Goal: Task Accomplishment & Management: Use online tool/utility

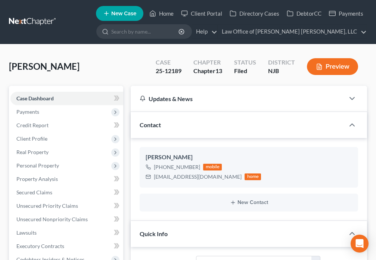
select select "10"
select select "6"
select select "0"
click at [158, 14] on link "Home" at bounding box center [162, 13] width 32 height 13
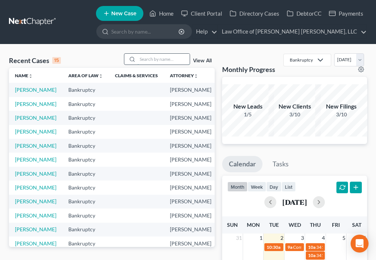
click at [147, 59] on input "search" at bounding box center [163, 59] width 52 height 11
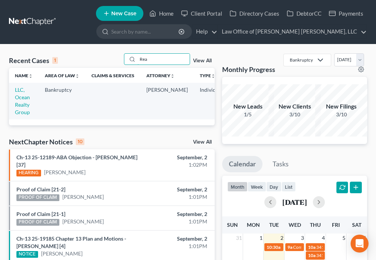
drag, startPoint x: 157, startPoint y: 61, endPoint x: 115, endPoint y: 66, distance: 42.9
click at [117, 65] on div "Recent Cases 1 Rea View All" at bounding box center [112, 60] width 206 height 15
type input "[PERSON_NAME]"
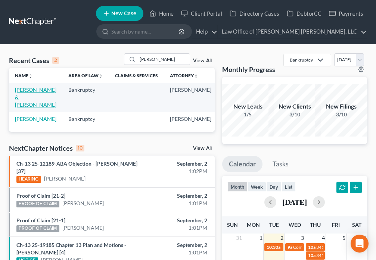
click at [20, 100] on link "[PERSON_NAME] & [PERSON_NAME]" at bounding box center [35, 97] width 41 height 21
select select "6"
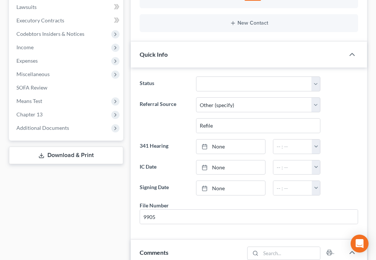
scroll to position [798, 0]
click at [68, 125] on span "Additional Documents" at bounding box center [42, 128] width 53 height 6
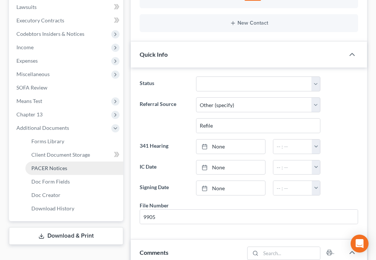
click at [72, 162] on link "PACER Notices" at bounding box center [74, 168] width 98 height 13
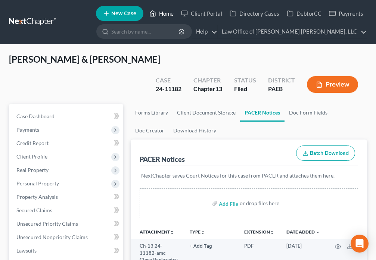
click at [157, 15] on link "Home" at bounding box center [162, 13] width 32 height 13
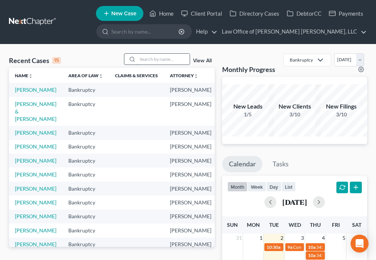
click at [147, 60] on input "search" at bounding box center [163, 59] width 52 height 11
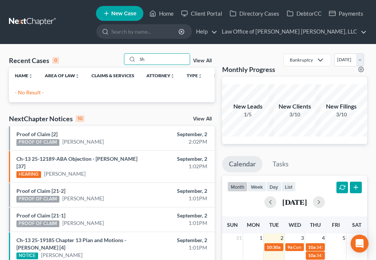
type input "S"
type input "[PERSON_NAME]"
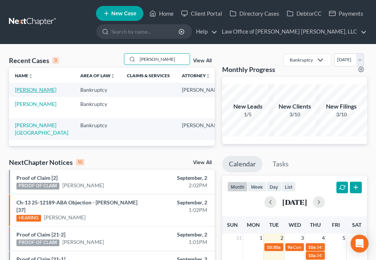
click at [18, 93] on link "[PERSON_NAME]" at bounding box center [35, 90] width 41 height 6
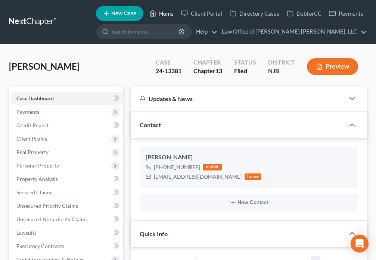
click at [155, 12] on icon at bounding box center [152, 14] width 5 height 6
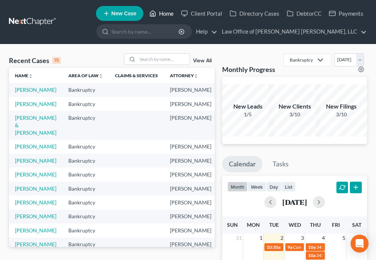
click at [161, 15] on link "Home" at bounding box center [162, 13] width 32 height 13
click at [144, 59] on input "search" at bounding box center [163, 59] width 52 height 11
type input "[PERSON_NAME]"
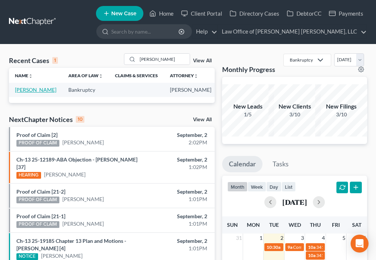
click at [28, 92] on link "[PERSON_NAME]" at bounding box center [35, 90] width 41 height 6
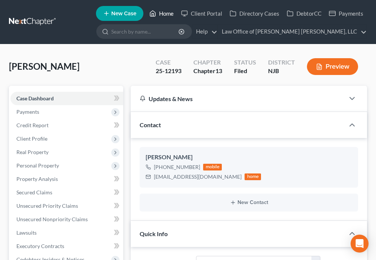
click at [156, 8] on link "Home" at bounding box center [162, 13] width 32 height 13
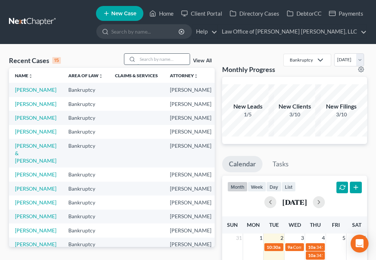
click at [145, 58] on input "search" at bounding box center [163, 59] width 52 height 11
type input "E"
click at [21, 121] on link "[PERSON_NAME]" at bounding box center [35, 118] width 41 height 6
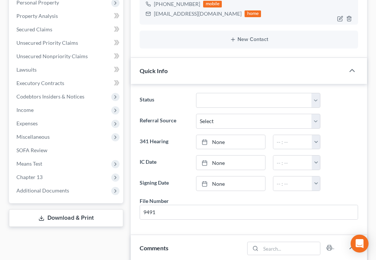
scroll to position [165, 0]
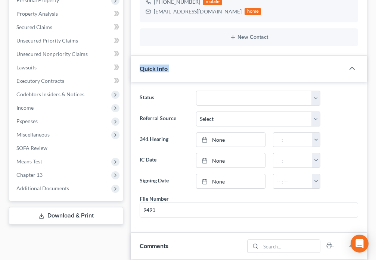
drag, startPoint x: 375, startPoint y: 78, endPoint x: 358, endPoint y: 131, distance: 55.7
drag, startPoint x: 358, startPoint y: 131, endPoint x: 382, endPoint y: 73, distance: 62.8
click at [358, 130] on div "Status Balance Due - Case Closed Case Closed and Discharged Case Closed and Dis…" at bounding box center [249, 157] width 236 height 151
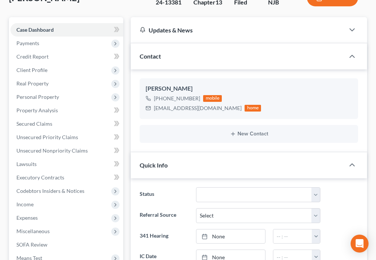
scroll to position [0, 0]
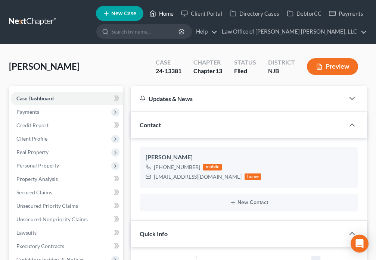
click at [157, 16] on link "Home" at bounding box center [162, 13] width 32 height 13
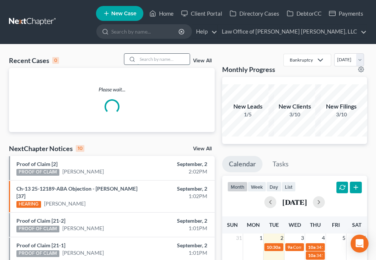
click at [150, 60] on input "search" at bounding box center [163, 59] width 52 height 11
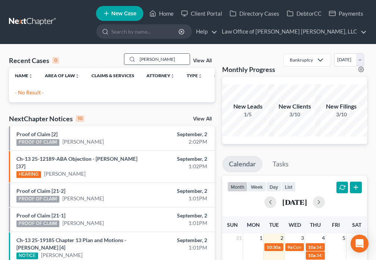
type input "[PERSON_NAME]"
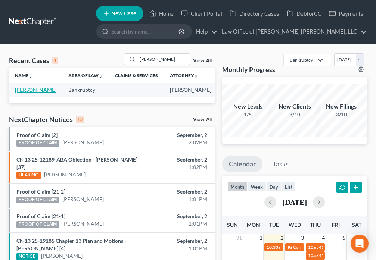
click at [28, 92] on link "[PERSON_NAME]" at bounding box center [35, 90] width 41 height 6
select select "6"
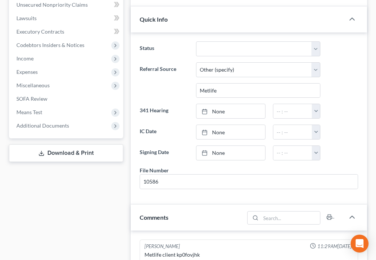
scroll to position [235, 0]
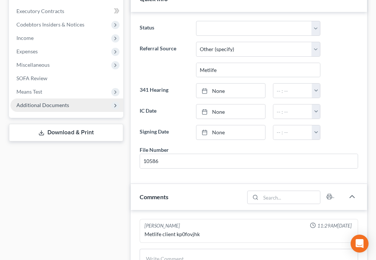
click at [62, 106] on span "Additional Documents" at bounding box center [42, 105] width 53 height 6
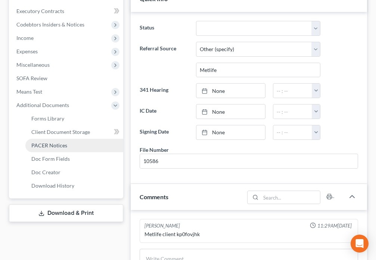
click at [65, 146] on span "PACER Notices" at bounding box center [49, 145] width 36 height 6
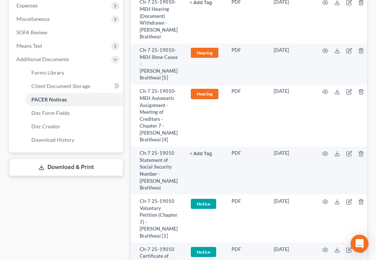
scroll to position [296, 0]
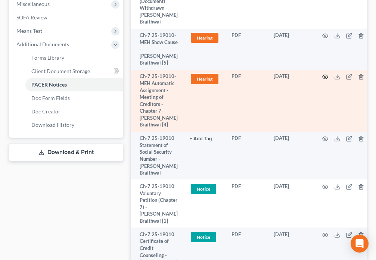
click at [324, 77] on icon "button" at bounding box center [325, 77] width 6 height 6
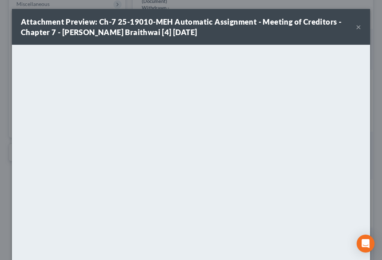
click at [356, 25] on button "×" at bounding box center [358, 26] width 5 height 9
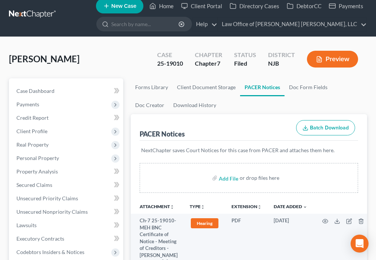
scroll to position [0, 0]
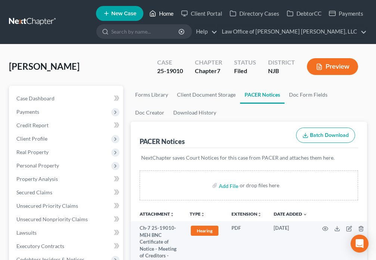
click at [155, 13] on icon at bounding box center [152, 14] width 5 height 6
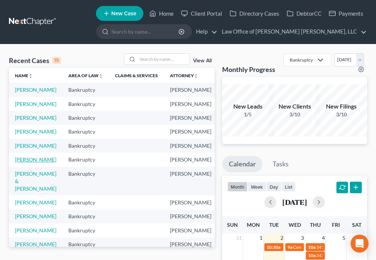
click at [22, 163] on link "[PERSON_NAME]" at bounding box center [35, 159] width 41 height 6
select select "6"
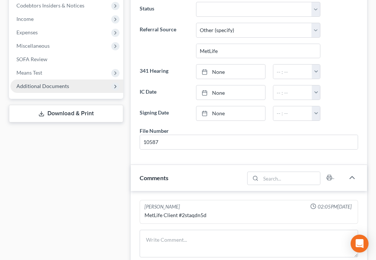
scroll to position [235, 0]
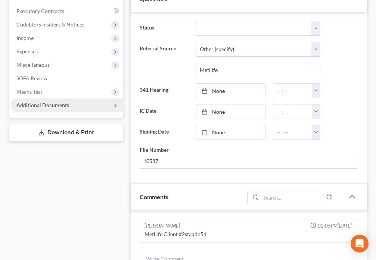
click at [56, 105] on span "Additional Documents" at bounding box center [42, 105] width 53 height 6
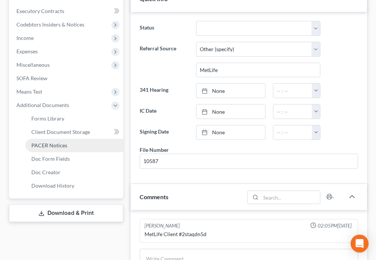
click at [58, 147] on span "PACER Notices" at bounding box center [49, 145] width 36 height 6
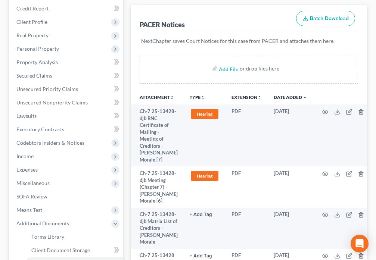
scroll to position [113, 0]
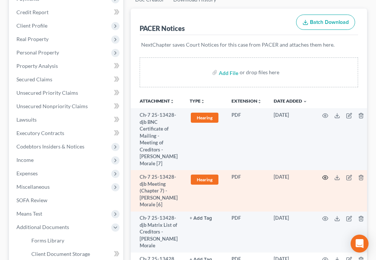
click at [324, 178] on icon "button" at bounding box center [325, 178] width 6 height 6
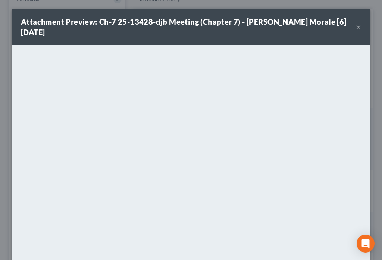
click at [356, 28] on button "×" at bounding box center [358, 26] width 5 height 9
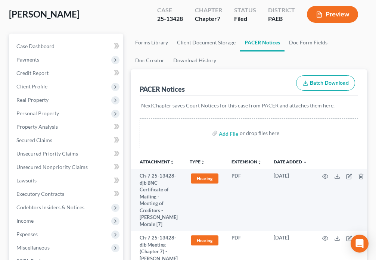
scroll to position [8, 0]
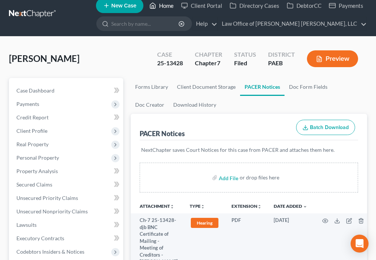
click at [155, 4] on icon at bounding box center [152, 6] width 5 height 6
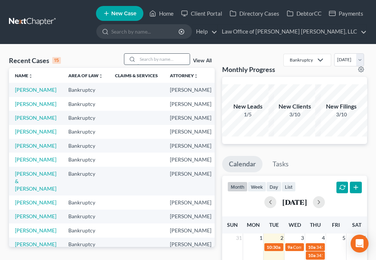
click at [144, 59] on input "search" at bounding box center [163, 59] width 52 height 11
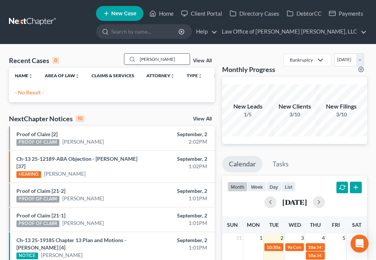
click at [158, 60] on input "[PERSON_NAME]" at bounding box center [163, 59] width 52 height 11
click at [160, 59] on input "[PERSON_NAME]" at bounding box center [163, 59] width 52 height 11
type input "R"
type input "[PERSON_NAME]"
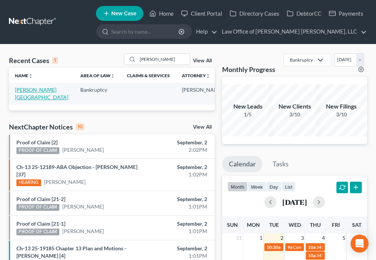
click at [18, 91] on link "[PERSON_NAME][GEOGRAPHIC_DATA]" at bounding box center [41, 94] width 53 height 14
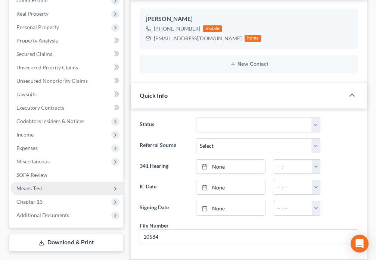
scroll to position [157, 0]
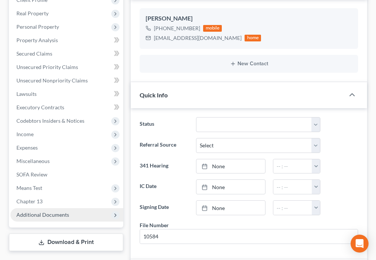
click at [56, 212] on span "Additional Documents" at bounding box center [42, 215] width 53 height 6
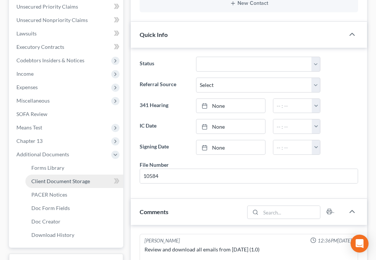
scroll to position [235, 0]
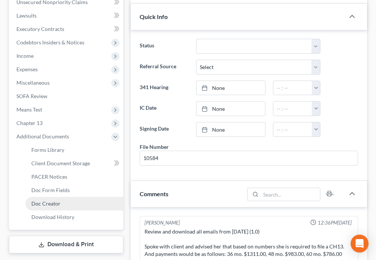
click at [53, 200] on span "Doc Creator" at bounding box center [45, 203] width 29 height 6
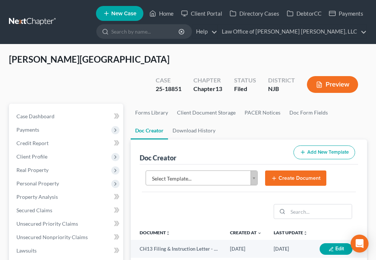
click at [256, 161] on body "Home New Case Client Portal Directory Cases DebtorCC Payments Law Office of [PE…" at bounding box center [188, 258] width 376 height 517
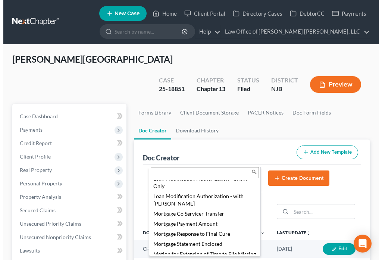
scroll to position [602, 0]
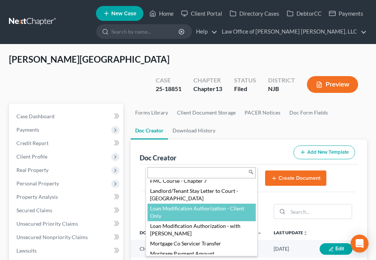
select select "89007"
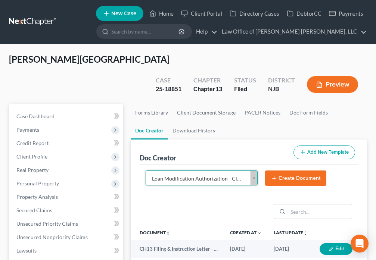
click at [273, 171] on button "Create Document" at bounding box center [295, 179] width 61 height 16
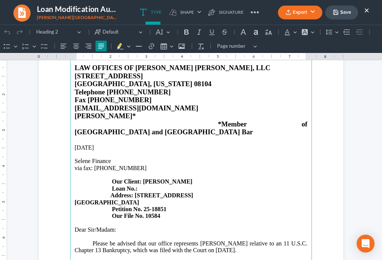
scroll to position [61, 0]
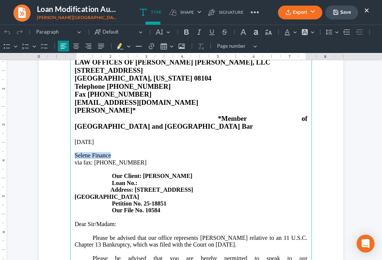
drag, startPoint x: 69, startPoint y: 139, endPoint x: 116, endPoint y: 124, distance: 48.6
click at [112, 137] on main "LAW OFFICES OF [PERSON_NAME] [PERSON_NAME], LLC [STREET_ADDRESS][US_STATE] Tele…" at bounding box center [191, 214] width 242 height 322
click at [126, 152] on p "⁠⁠⁠⁠⁠⁠⁠CrossCountry Mortgage via fax: [PHONE_NUMBER] Our Client: [PERSON_NAME] …" at bounding box center [191, 169] width 233 height 34
click at [143, 168] on p "CrossCountry Mortgage via fax: [PHONE_NUMBER] Our Client: [PERSON_NAME] Loan No…" at bounding box center [191, 169] width 233 height 34
click at [75, 194] on strong "[GEOGRAPHIC_DATA]" at bounding box center [107, 197] width 65 height 6
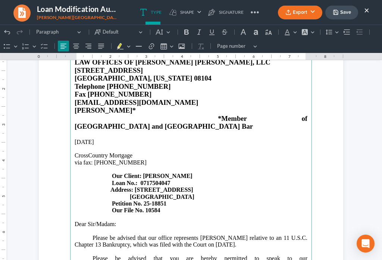
click at [123, 221] on p "Dear Sir/Madam:" at bounding box center [191, 224] width 233 height 7
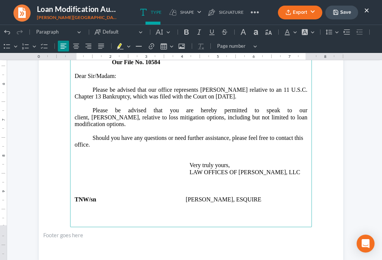
scroll to position [218, 0]
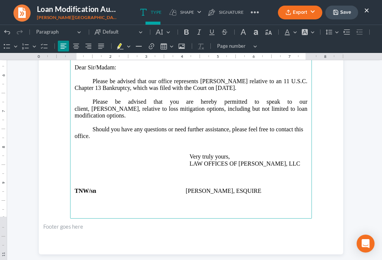
click at [95, 126] on p "Should you have any questions or need further assistance, please feel free to c…" at bounding box center [191, 146] width 233 height 41
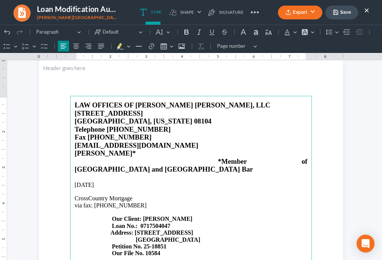
scroll to position [0, 0]
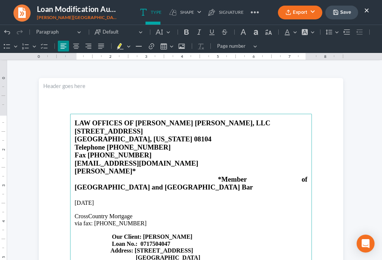
click at [337, 14] on icon "button" at bounding box center [336, 12] width 6 height 6
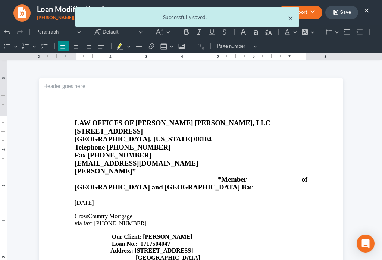
click at [291, 20] on ul "Export PDF Word Client Doc Storage Save ×" at bounding box center [323, 12] width 91 height 16
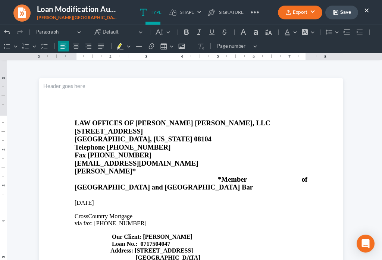
click at [289, 15] on icon "button" at bounding box center [288, 13] width 4 height 1
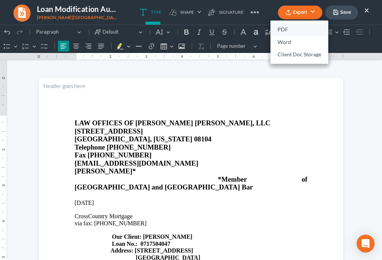
click at [275, 30] on link "PDF" at bounding box center [300, 30] width 58 height 13
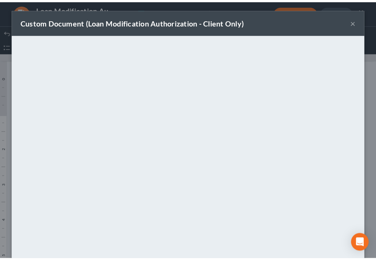
scroll to position [52, 0]
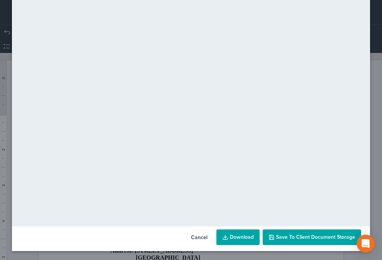
click at [309, 241] on button "Save to Client Document Storage" at bounding box center [312, 237] width 99 height 16
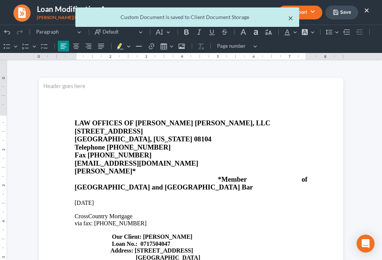
click at [289, 19] on button "×" at bounding box center [290, 17] width 5 height 9
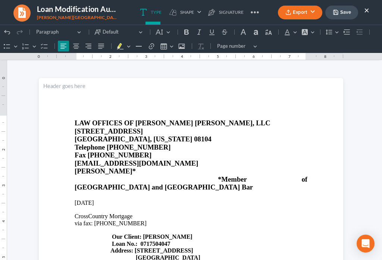
click at [368, 13] on button "×" at bounding box center [366, 10] width 5 height 9
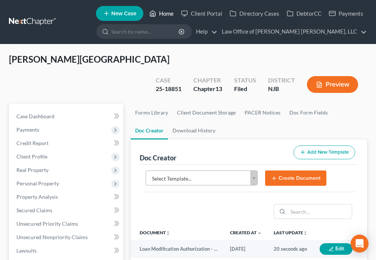
click at [152, 16] on icon at bounding box center [152, 13] width 7 height 9
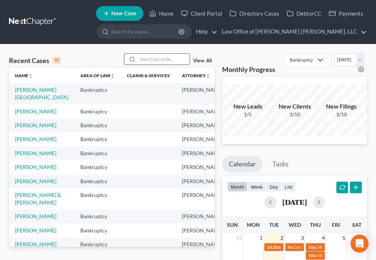
click at [144, 63] on input "search" at bounding box center [163, 59] width 52 height 11
type input "Brown"
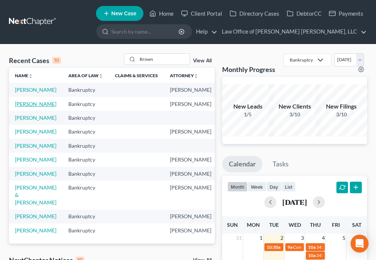
click at [24, 107] on link "[PERSON_NAME]" at bounding box center [35, 104] width 41 height 6
select select "6"
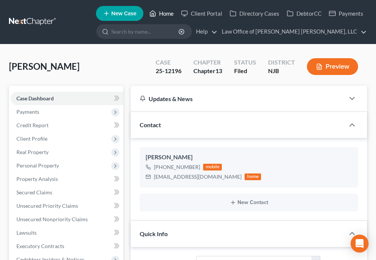
click at [162, 13] on link "Home" at bounding box center [162, 13] width 32 height 13
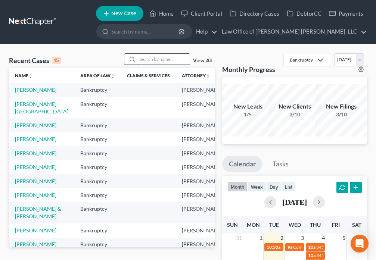
click at [148, 58] on input "search" at bounding box center [163, 59] width 52 height 11
type input "[PERSON_NAME]"
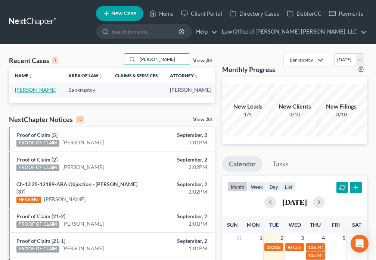
click at [22, 91] on link "[PERSON_NAME]" at bounding box center [35, 90] width 41 height 6
select select "6"
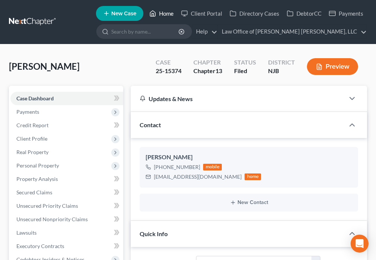
click at [157, 13] on link "Home" at bounding box center [162, 13] width 32 height 13
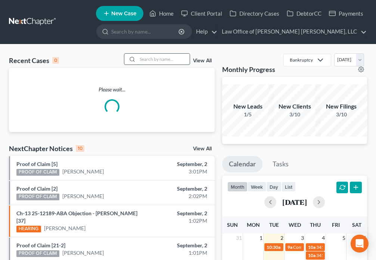
click at [150, 60] on input "search" at bounding box center [163, 59] width 52 height 11
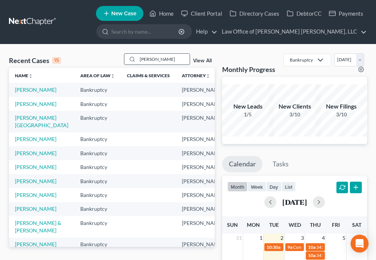
type input "[PERSON_NAME]"
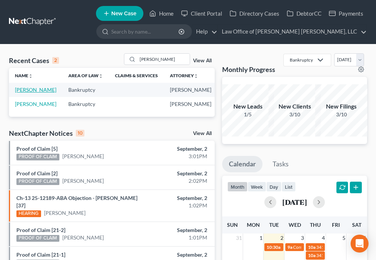
click at [18, 90] on link "[PERSON_NAME]" at bounding box center [35, 90] width 41 height 6
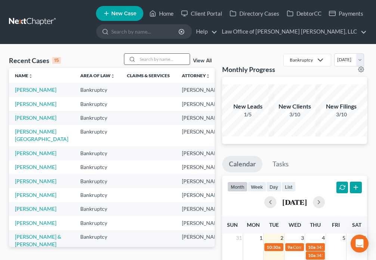
click at [148, 60] on input "search" at bounding box center [163, 59] width 52 height 11
type input "[PERSON_NAME]"
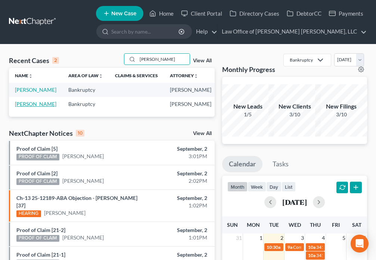
click at [17, 107] on link "[PERSON_NAME]" at bounding box center [35, 104] width 41 height 6
select select "6"
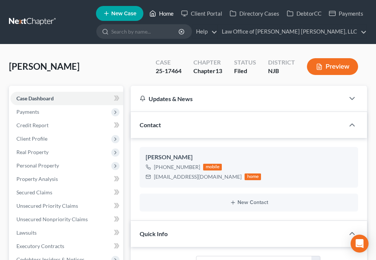
click at [151, 14] on icon at bounding box center [152, 14] width 5 height 6
